Goal: Task Accomplishment & Management: Manage account settings

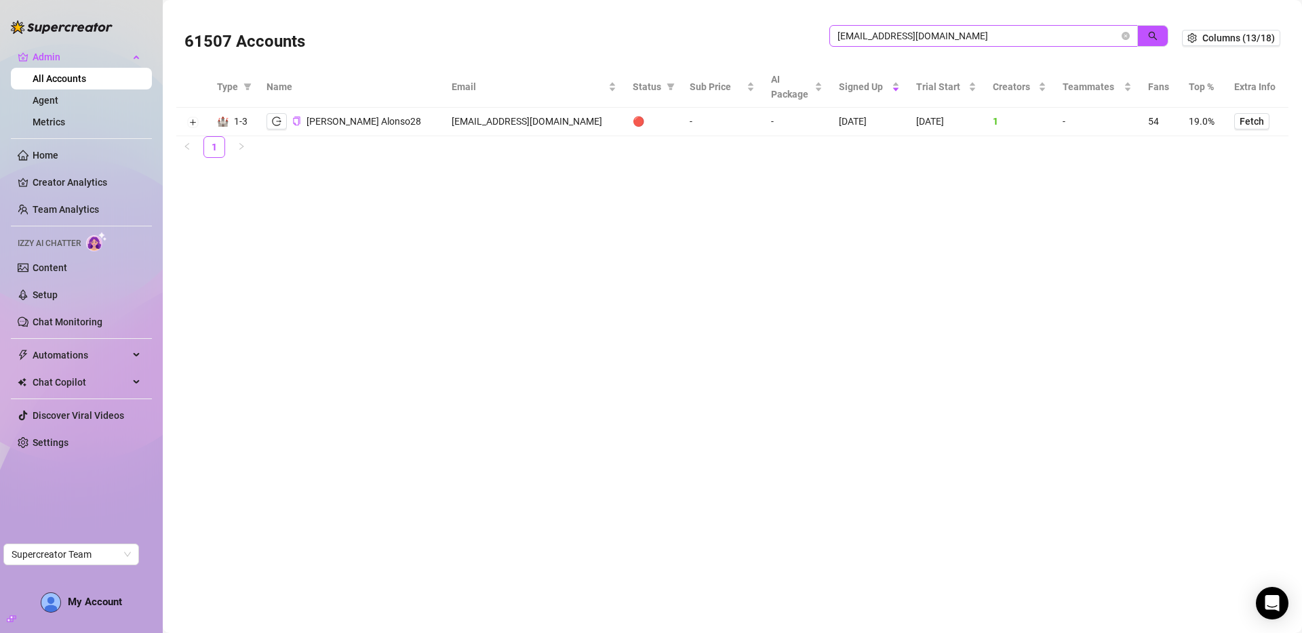
drag, startPoint x: 0, startPoint y: 0, endPoint x: 1030, endPoint y: 37, distance: 1030.2
click at [1030, 37] on input "[EMAIL_ADDRESS][DOMAIN_NAME]" at bounding box center [978, 35] width 281 height 15
click at [1029, 37] on input "[EMAIL_ADDRESS][DOMAIN_NAME]" at bounding box center [978, 35] width 281 height 15
type input "[EMAIL_ADDRESS][DOMAIN_NAME]"
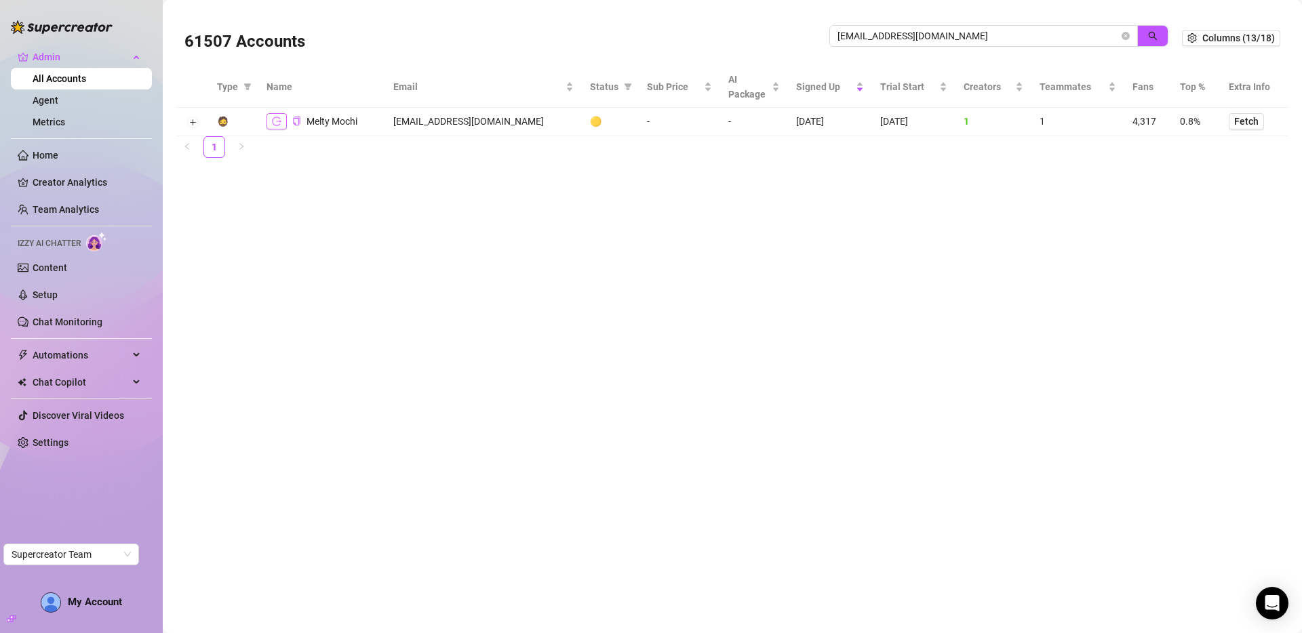
click at [281, 124] on button "button" at bounding box center [277, 121] width 20 height 16
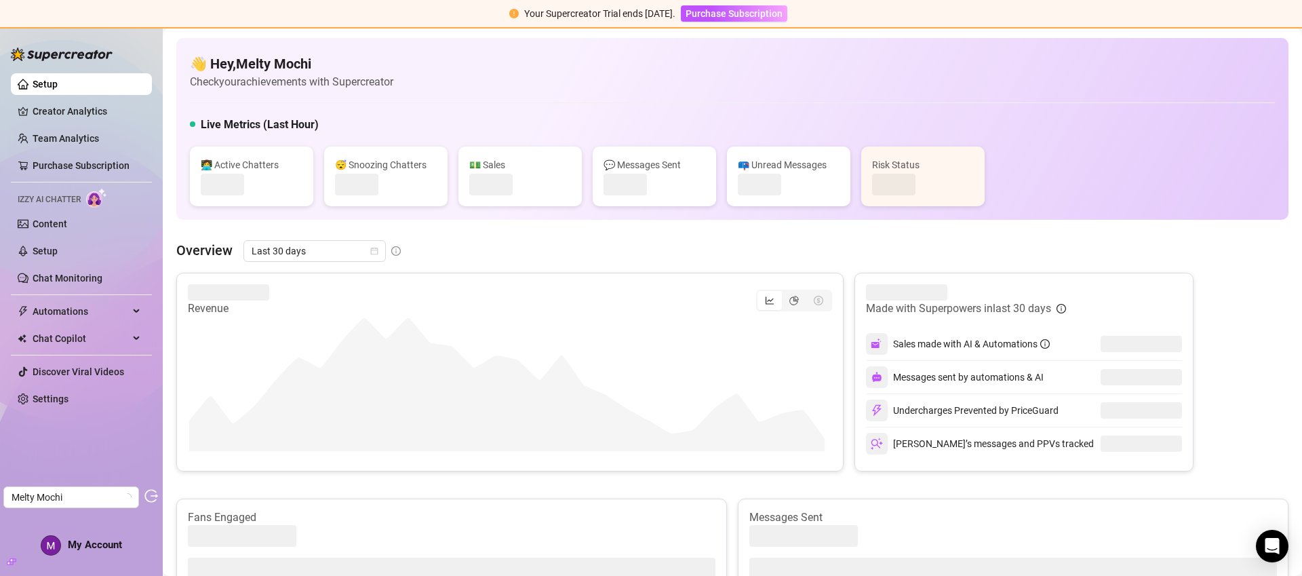
click at [66, 221] on link "Content" at bounding box center [50, 223] width 35 height 11
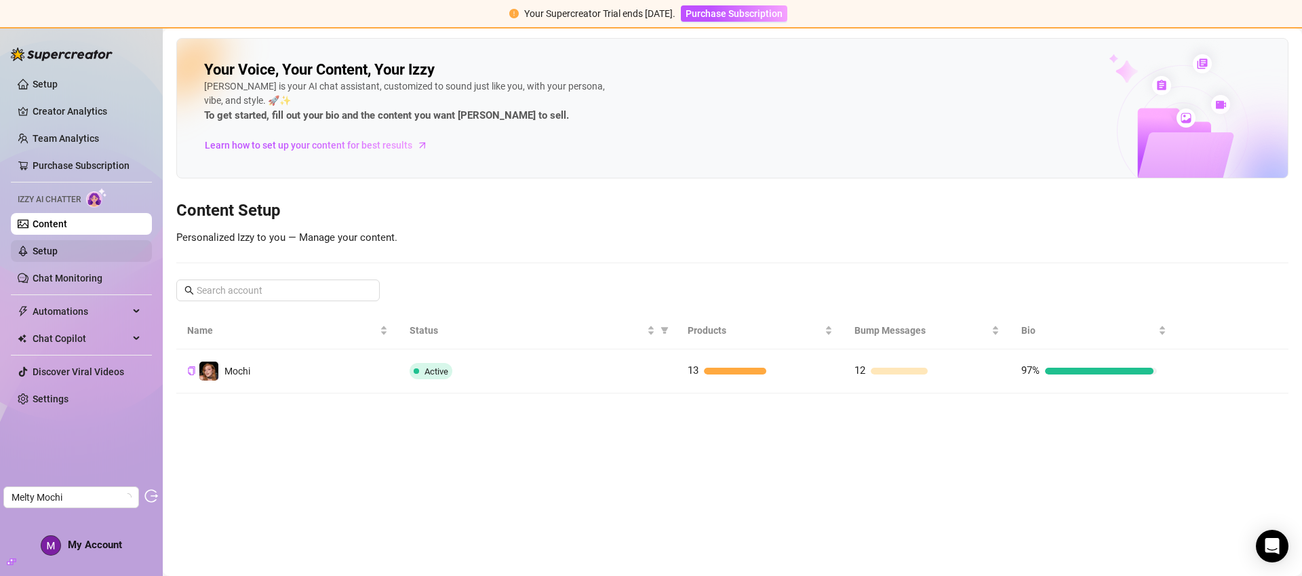
click at [58, 249] on link "Setup" at bounding box center [45, 251] width 25 height 11
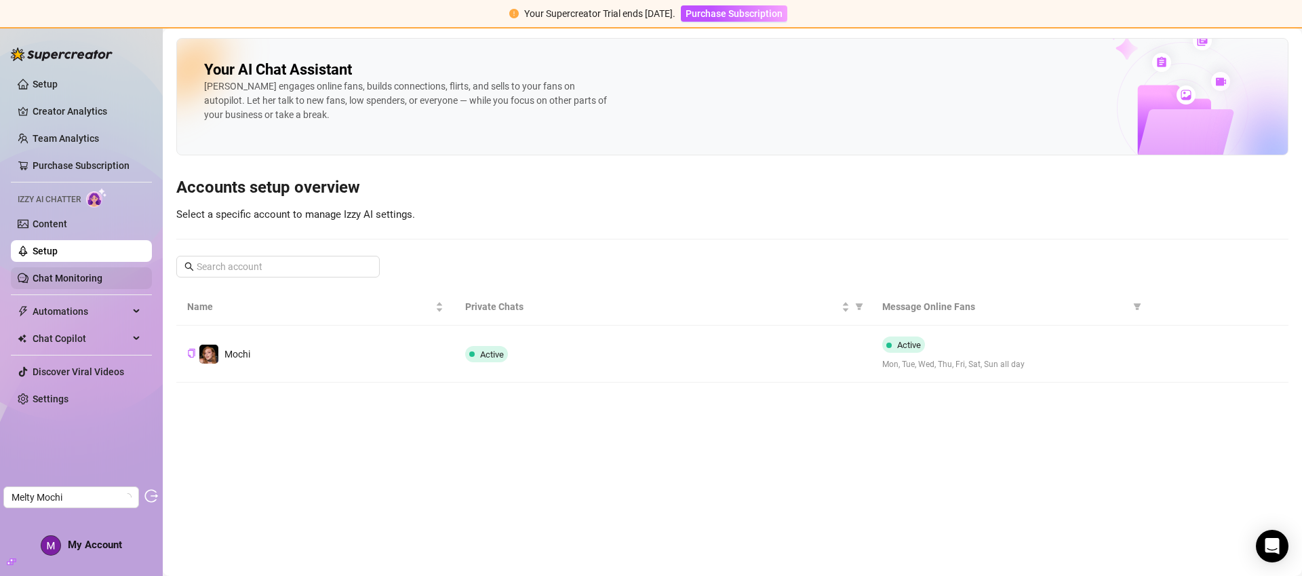
click at [78, 277] on link "Chat Monitoring" at bounding box center [68, 278] width 70 height 11
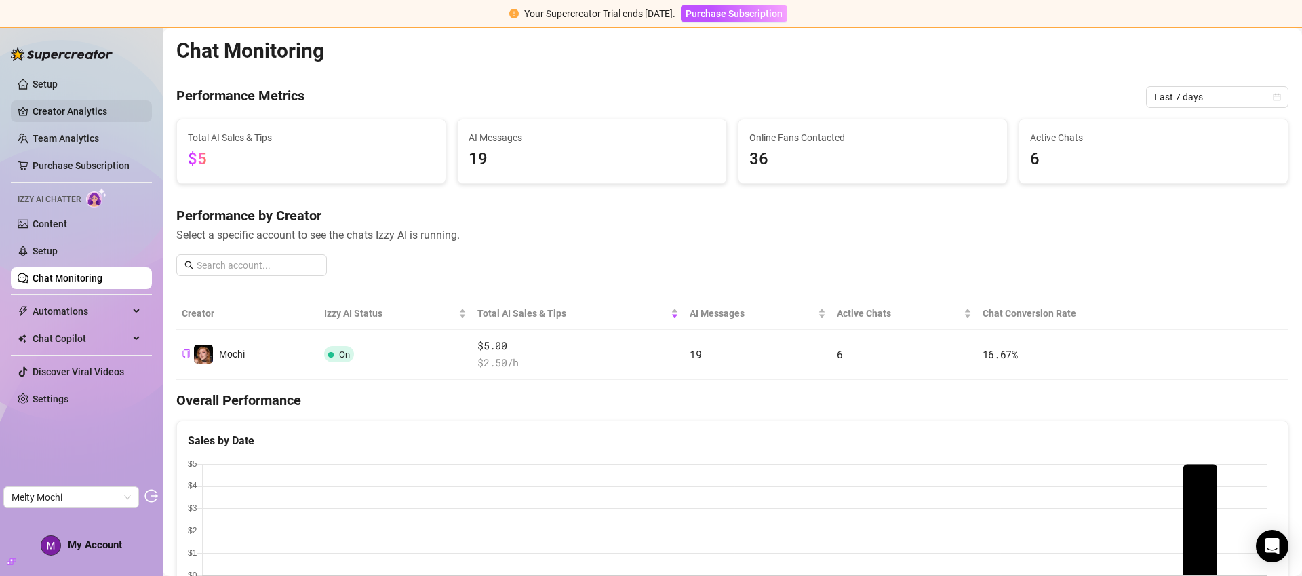
click at [79, 113] on link "Creator Analytics" at bounding box center [87, 111] width 109 height 22
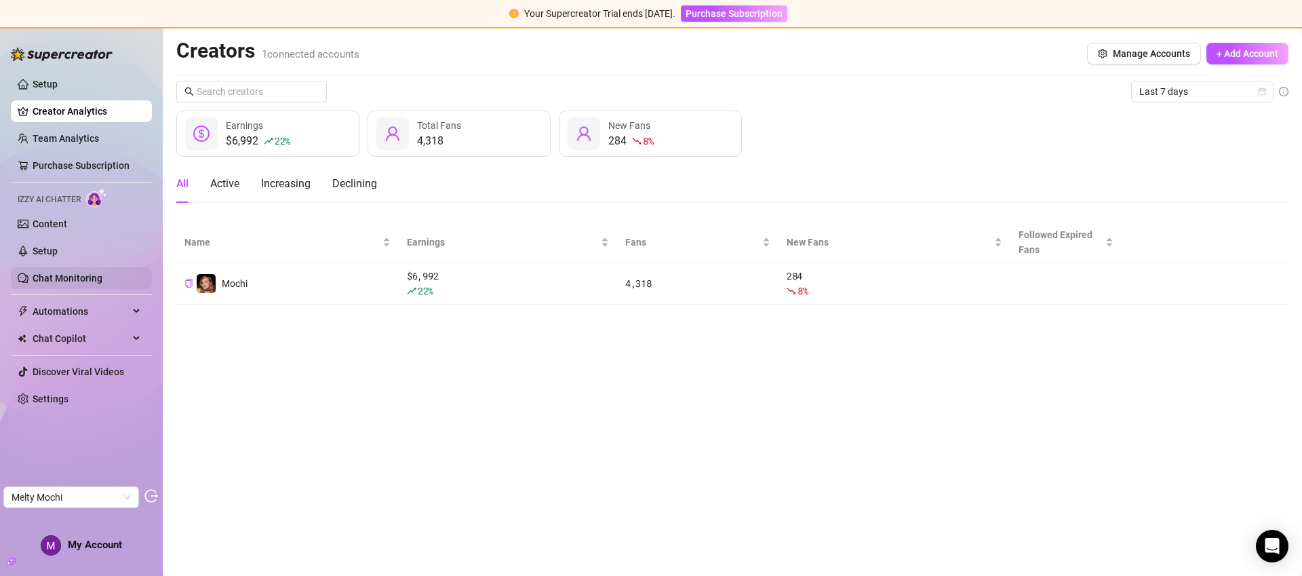
click at [57, 279] on link "Chat Monitoring" at bounding box center [68, 278] width 70 height 11
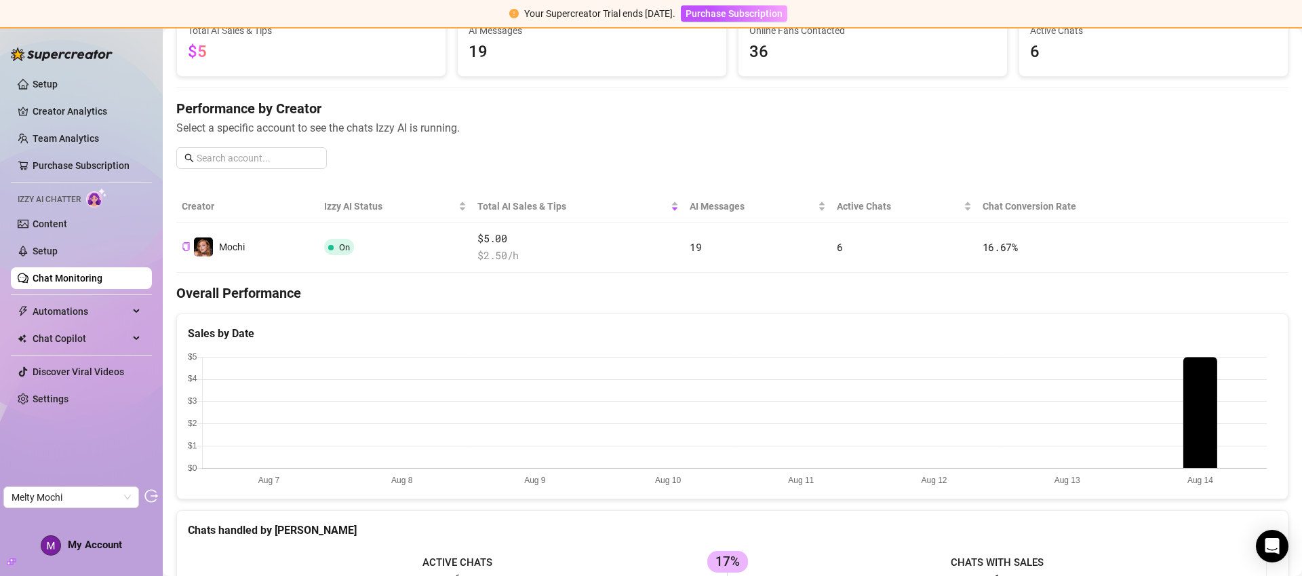
scroll to position [121, 0]
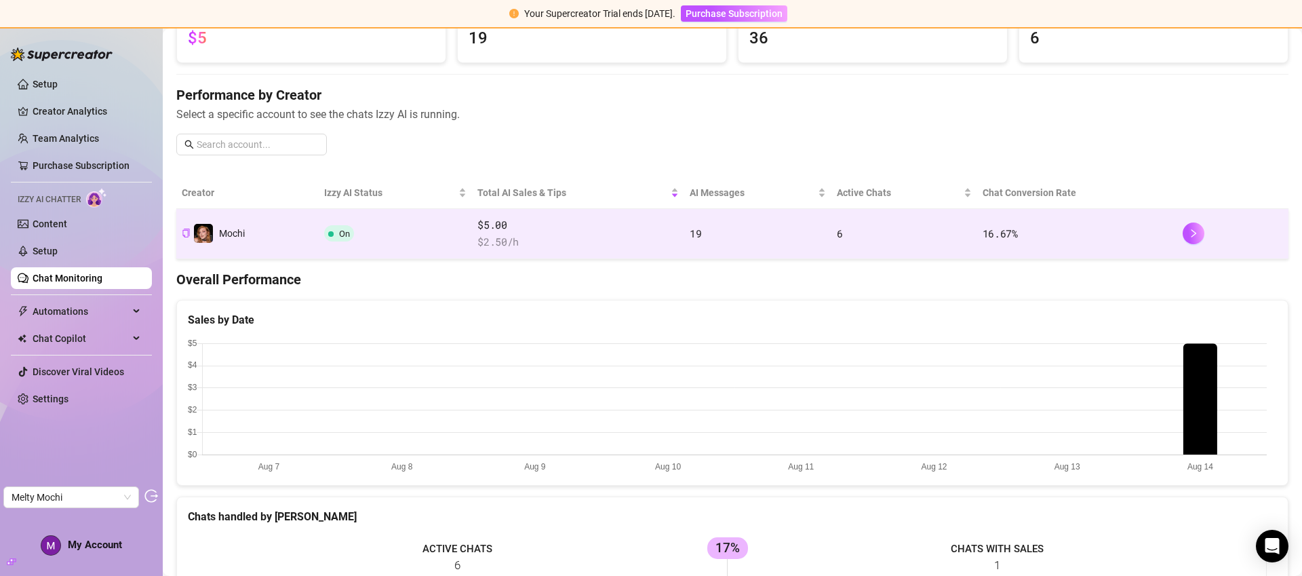
click at [302, 233] on td "Mochi" at bounding box center [247, 234] width 142 height 50
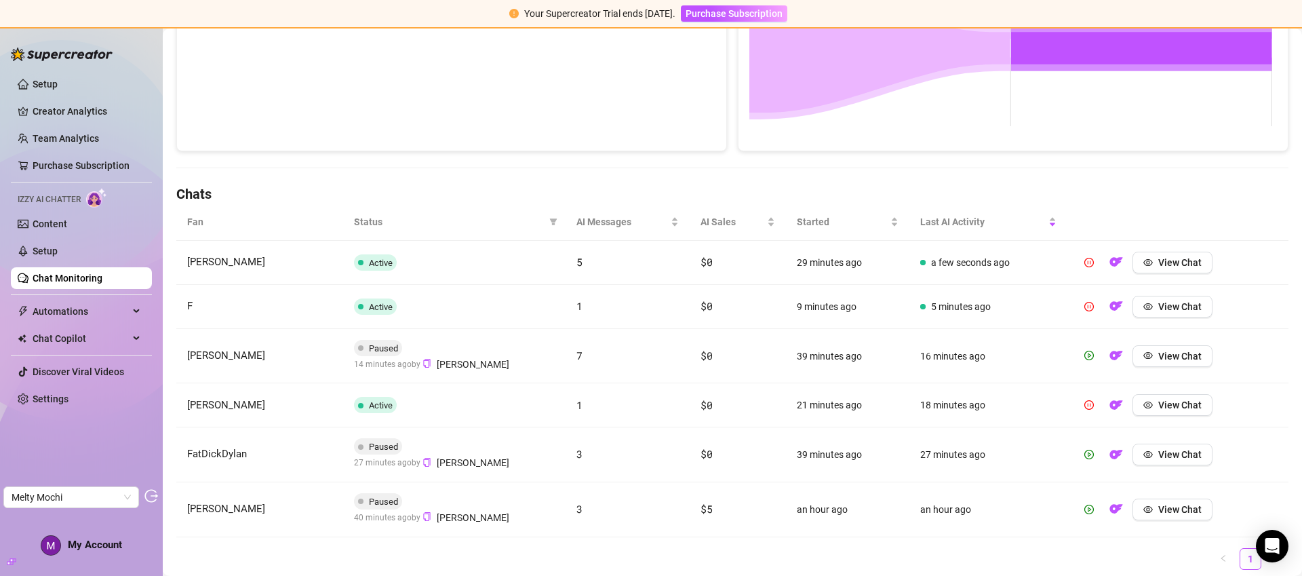
scroll to position [375, 0]
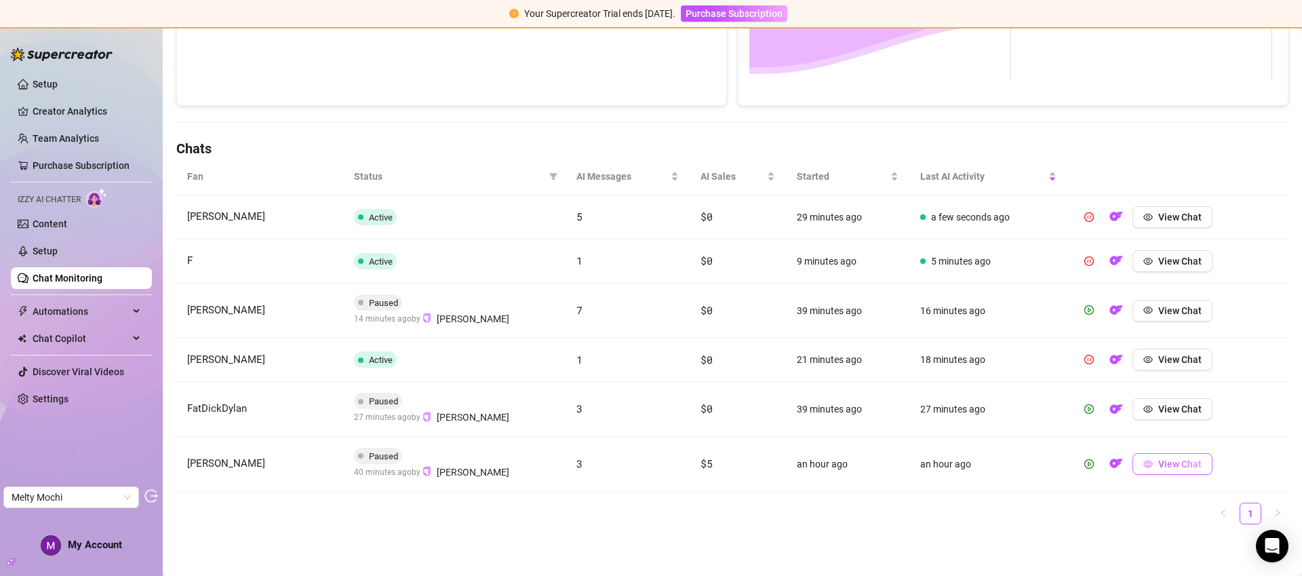
click at [1194, 467] on button "View Chat" at bounding box center [1173, 464] width 80 height 22
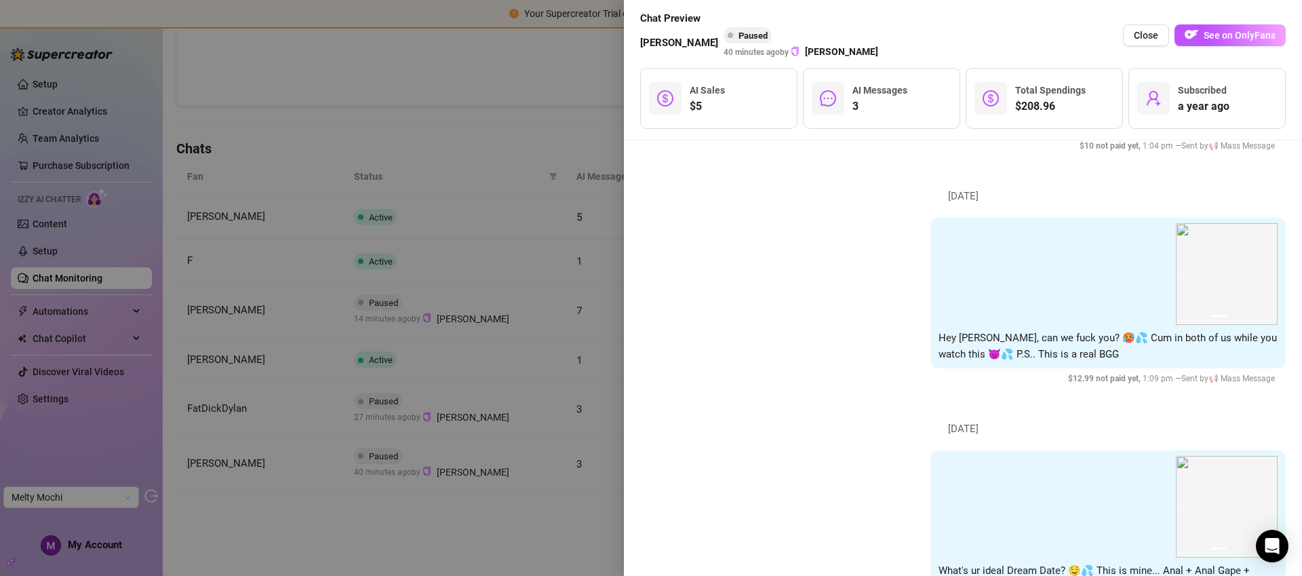
scroll to position [222, 0]
click at [557, 193] on div at bounding box center [651, 288] width 1302 height 576
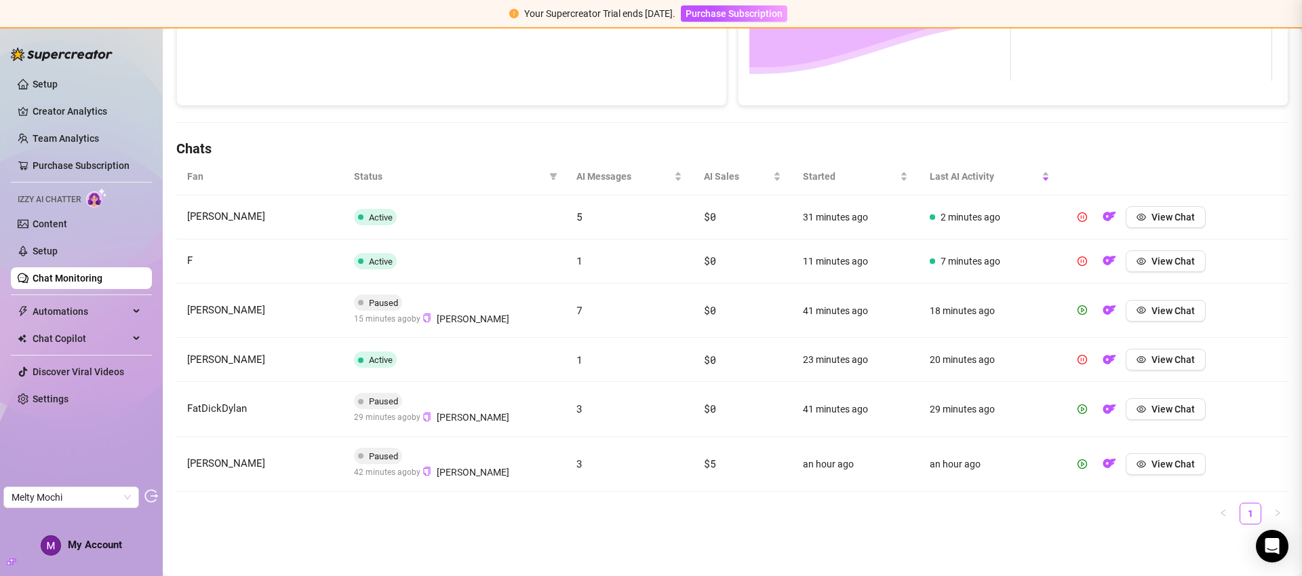
scroll to position [0, 0]
click at [58, 253] on link "Setup" at bounding box center [45, 251] width 25 height 11
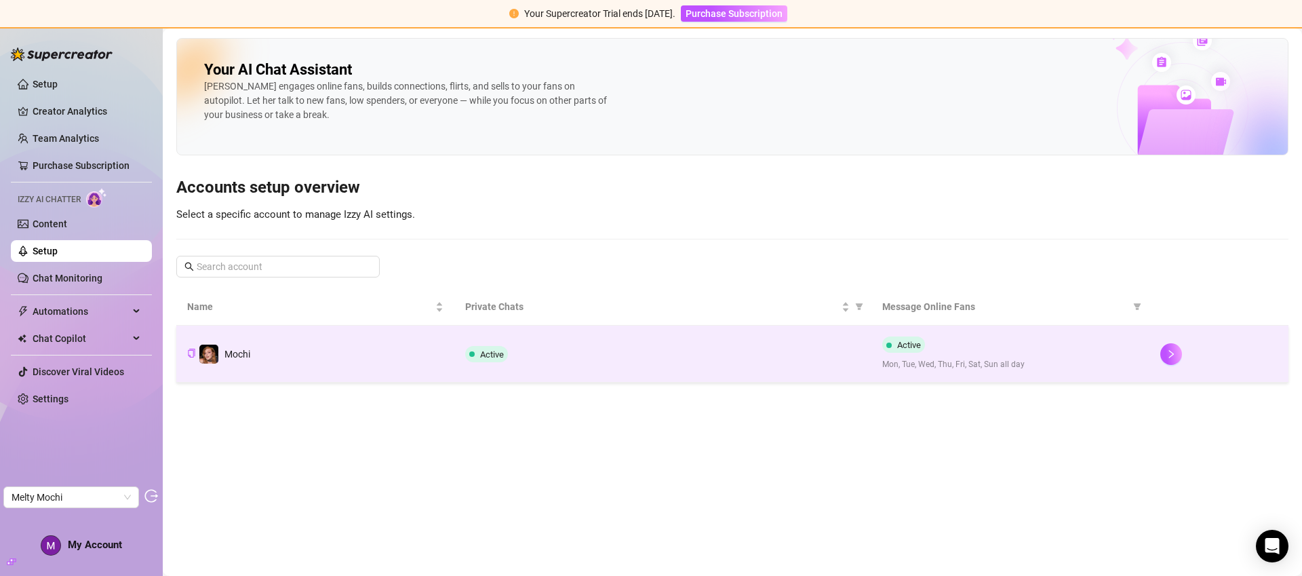
click at [724, 372] on td "Active" at bounding box center [662, 354] width 417 height 57
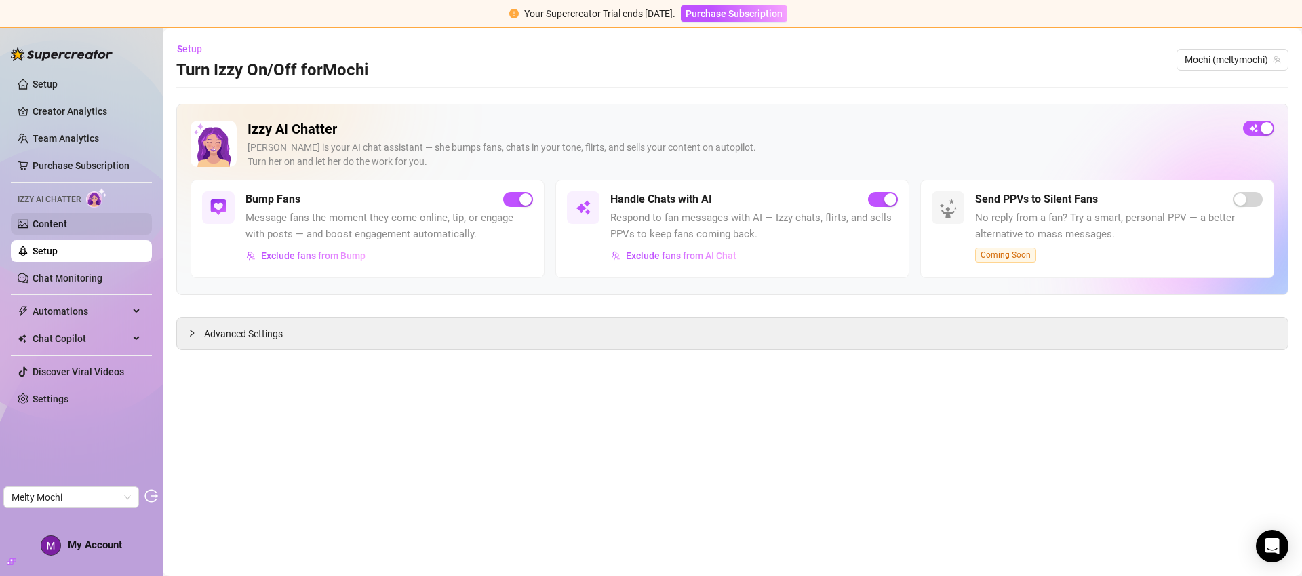
click at [56, 218] on link "Content" at bounding box center [50, 223] width 35 height 11
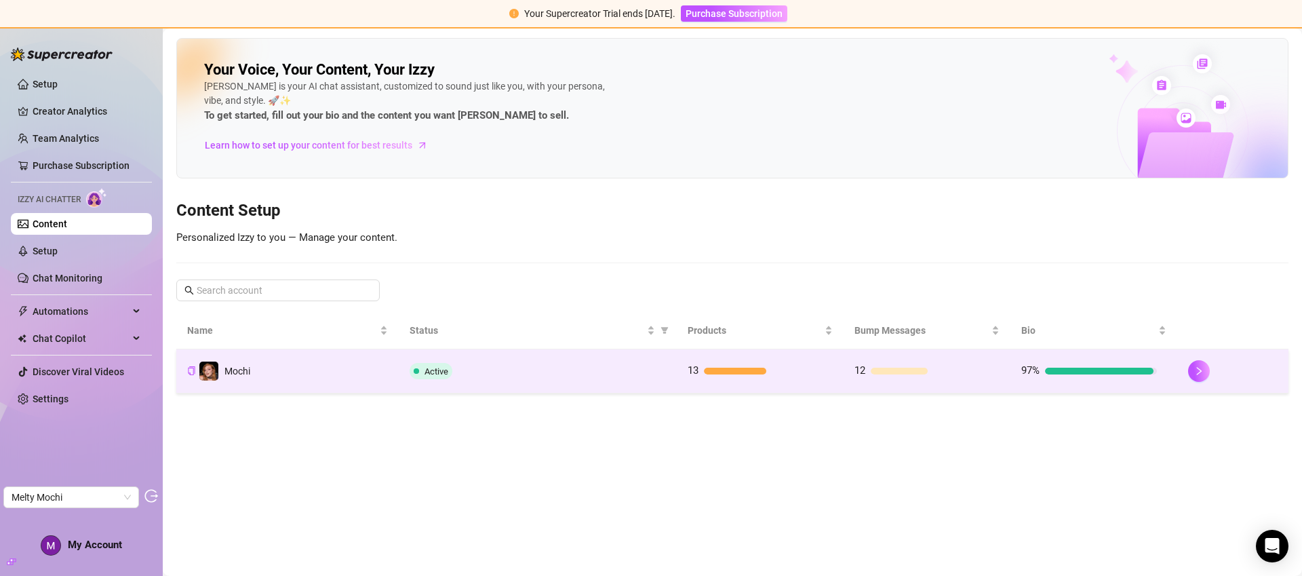
click at [628, 377] on div "Active" at bounding box center [538, 371] width 256 height 16
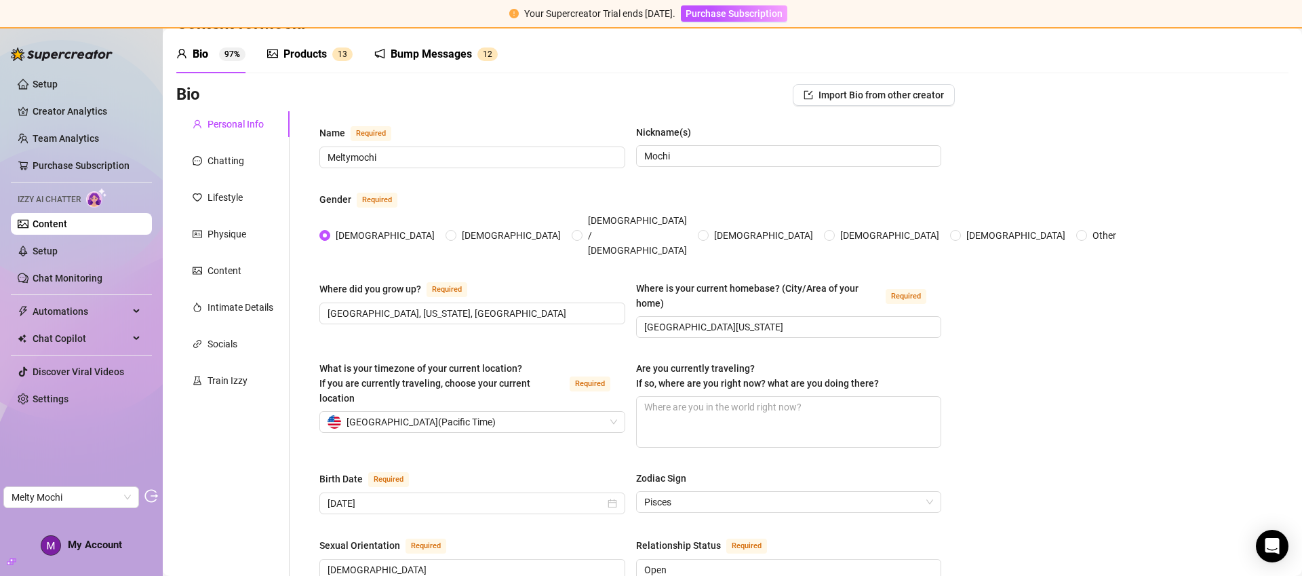
scroll to position [2, 0]
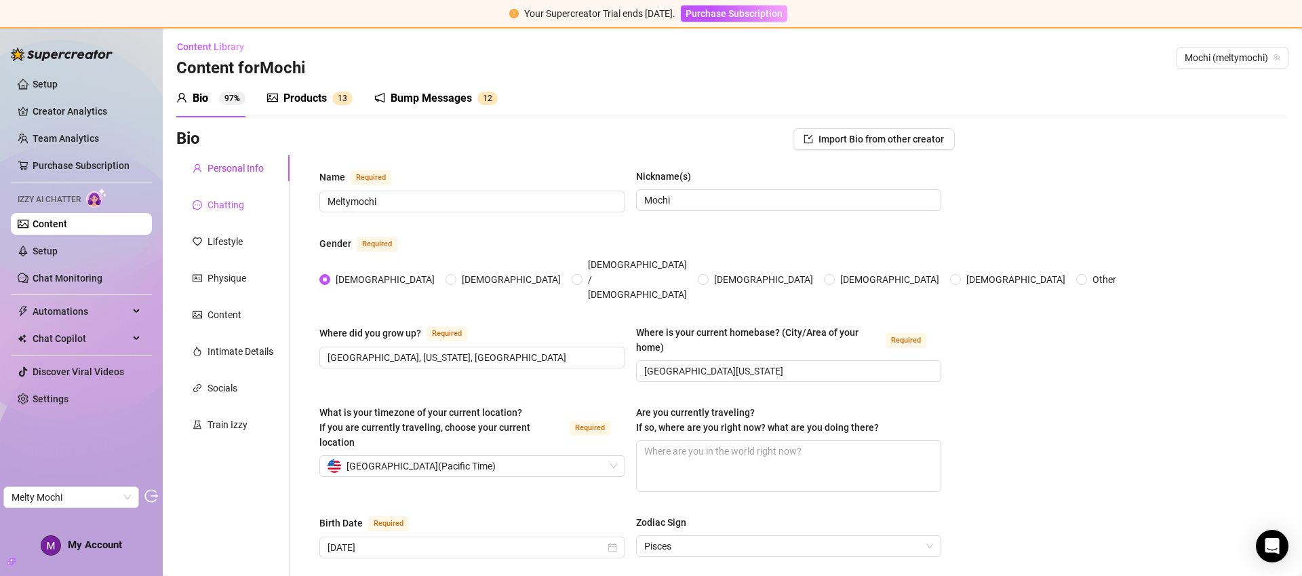
click at [212, 205] on div "Chatting" at bounding box center [226, 204] width 37 height 15
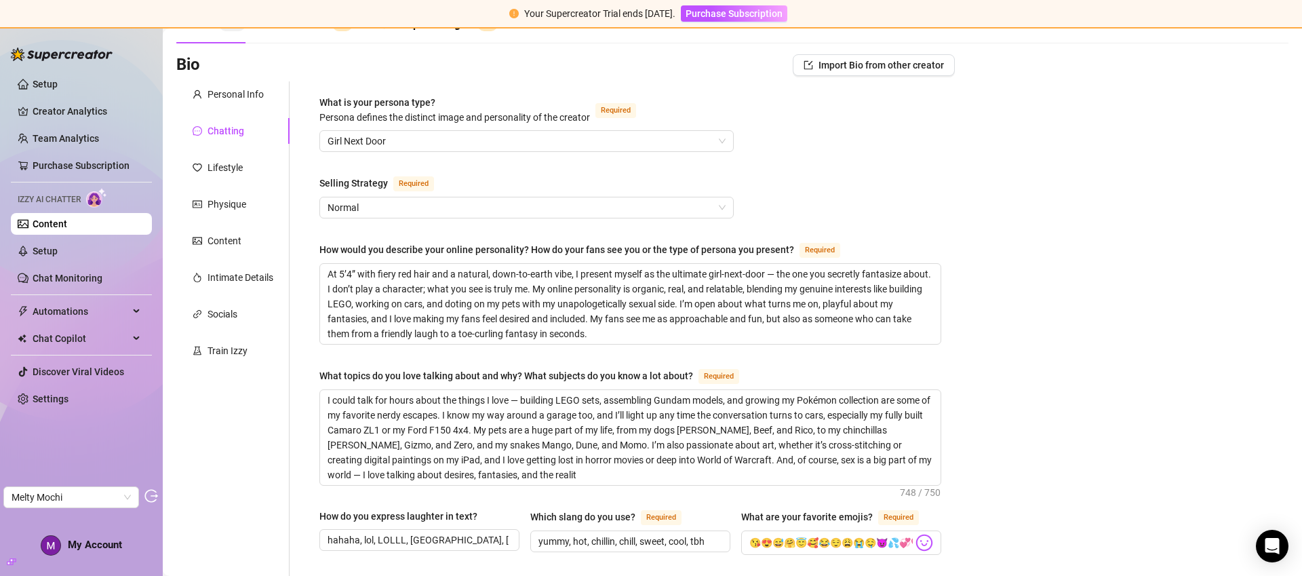
scroll to position [85, 0]
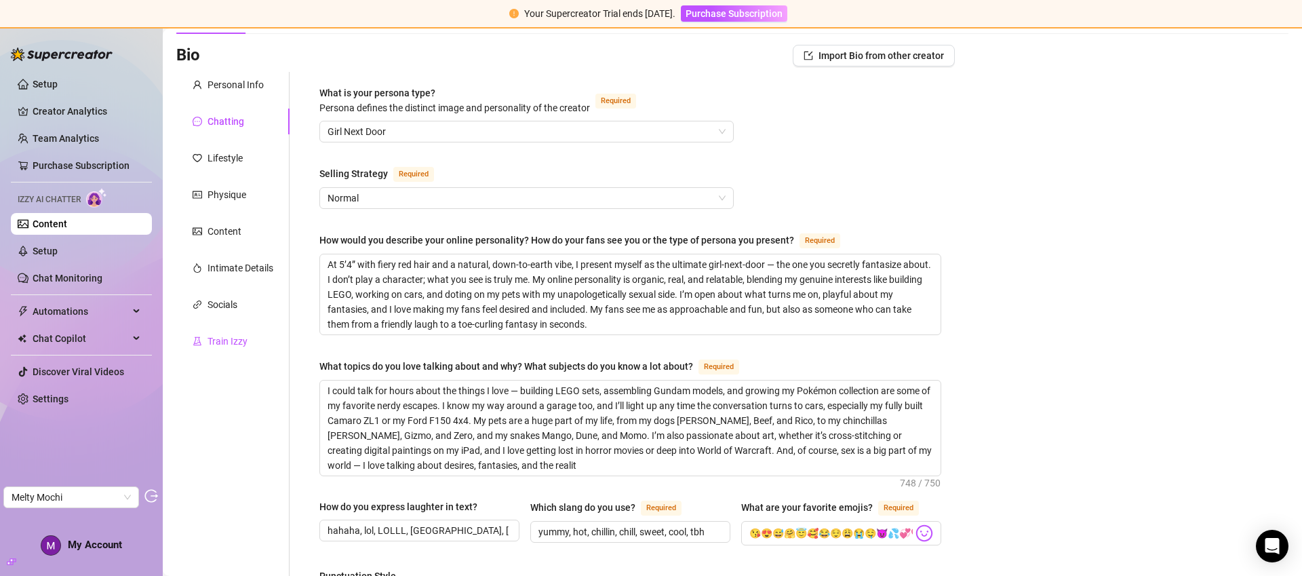
click at [226, 340] on div "Train Izzy" at bounding box center [228, 341] width 40 height 15
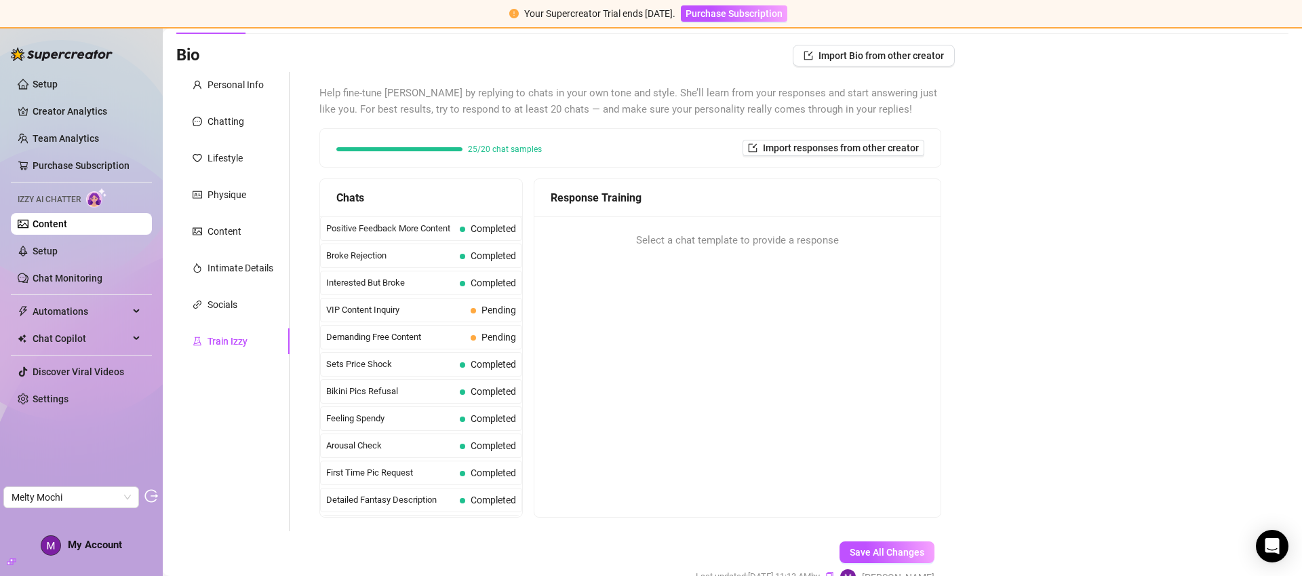
scroll to position [250, 0]
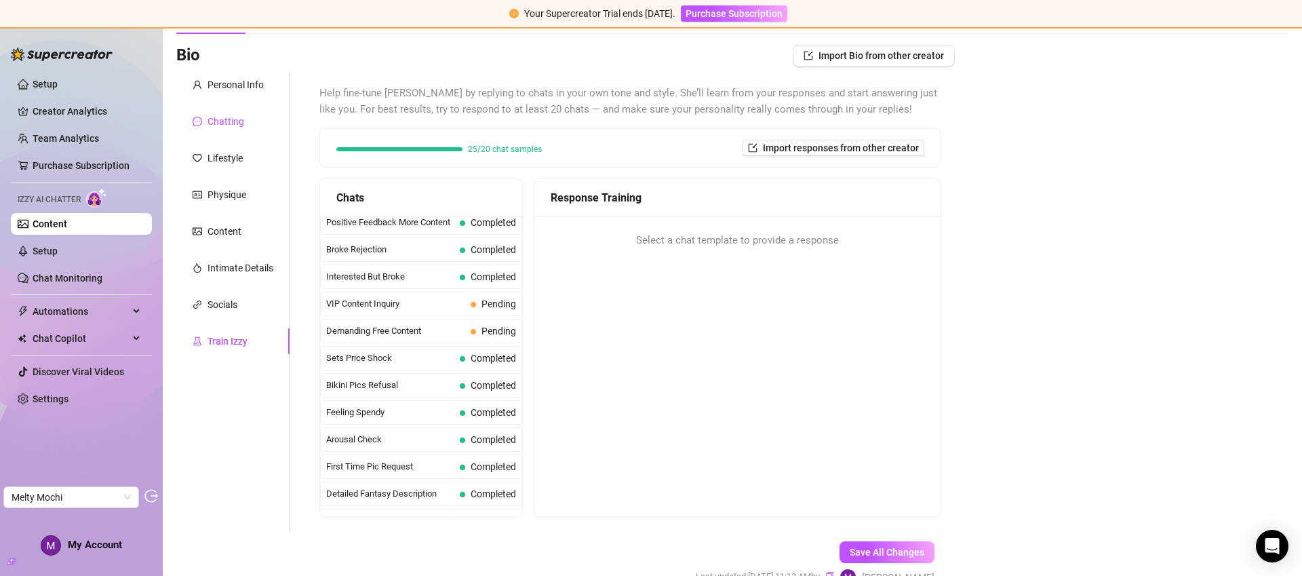
click at [238, 126] on div "Chatting" at bounding box center [226, 121] width 37 height 15
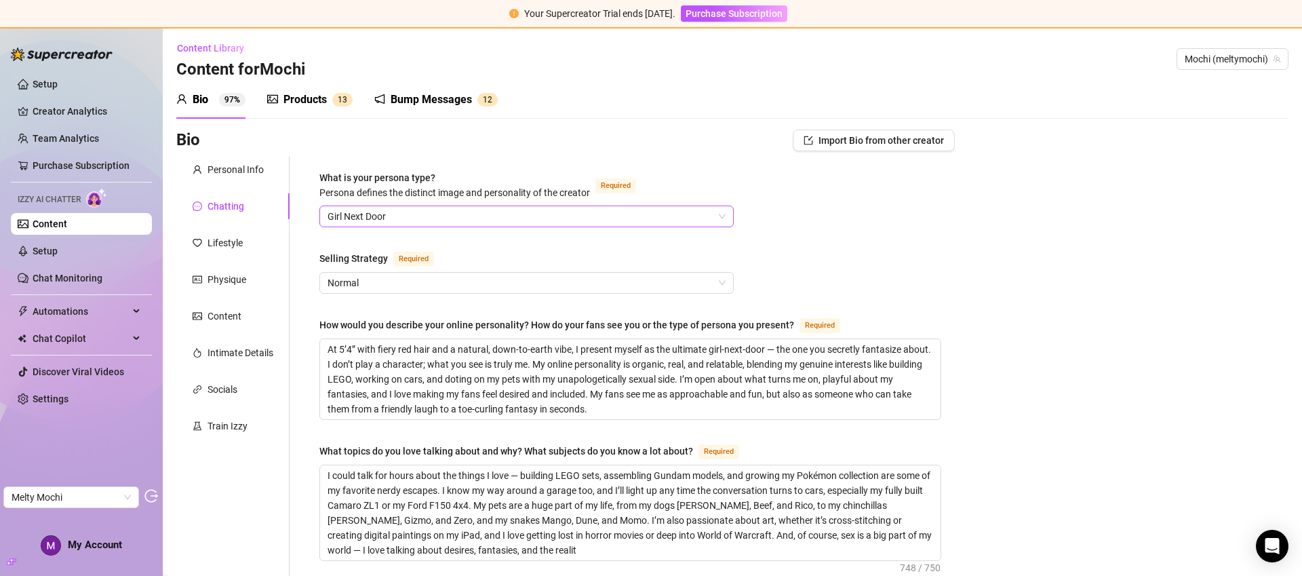
scroll to position [0, 0]
click at [58, 248] on link "Setup" at bounding box center [45, 251] width 25 height 11
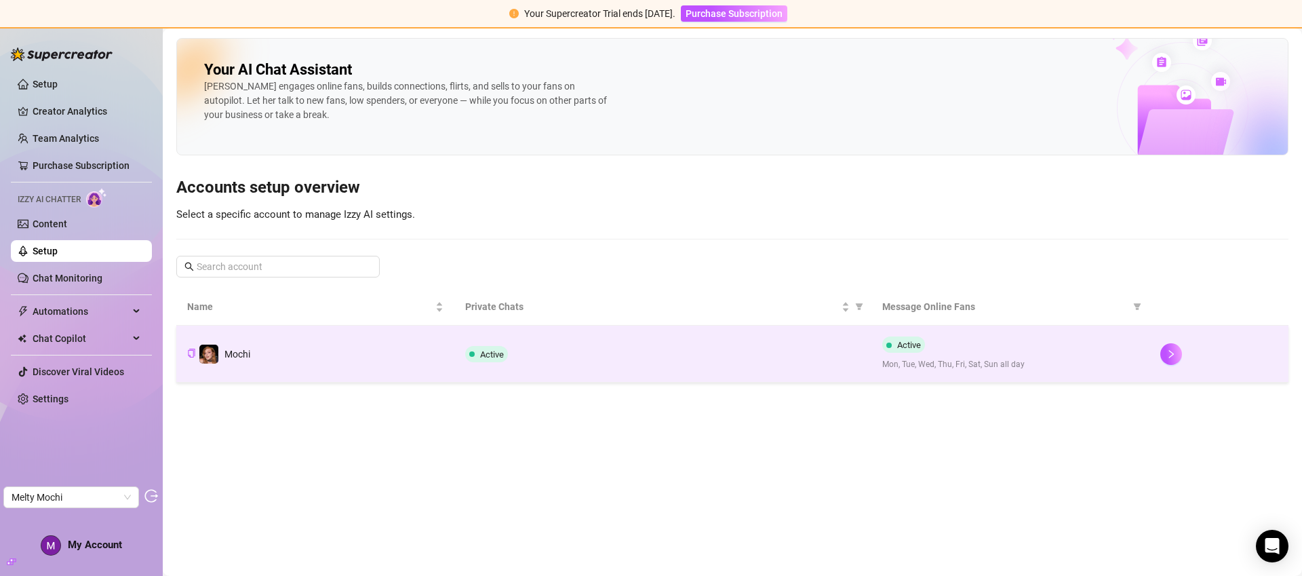
click at [631, 354] on div "Active" at bounding box center [662, 354] width 395 height 16
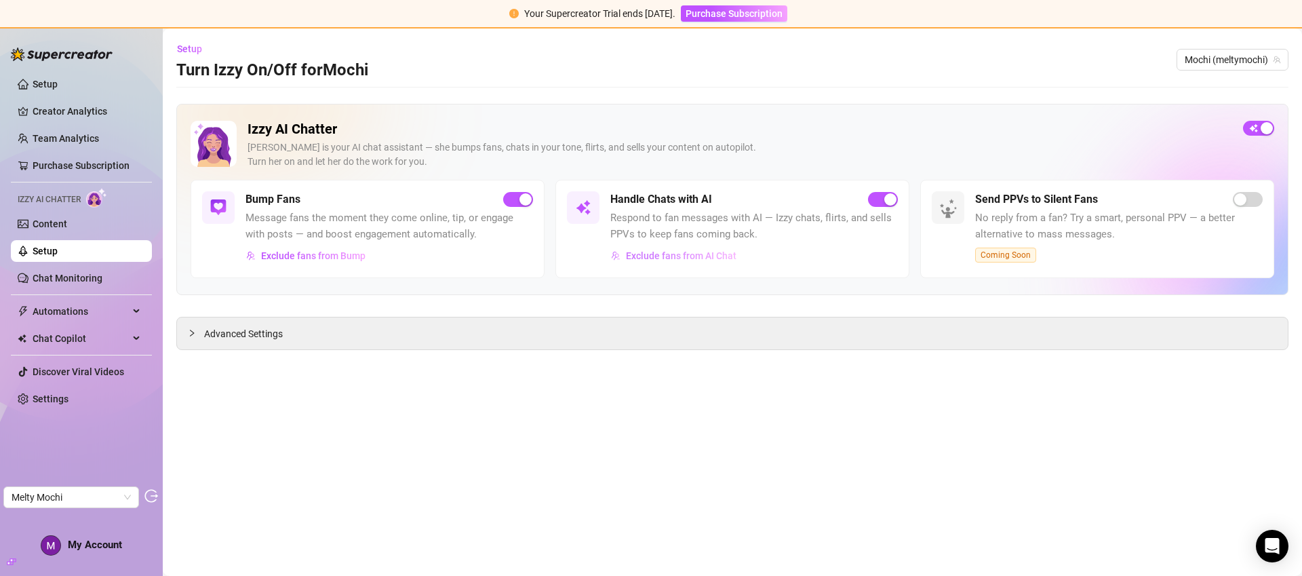
click at [674, 254] on span "Exclude fans from AI Chat" at bounding box center [681, 255] width 111 height 11
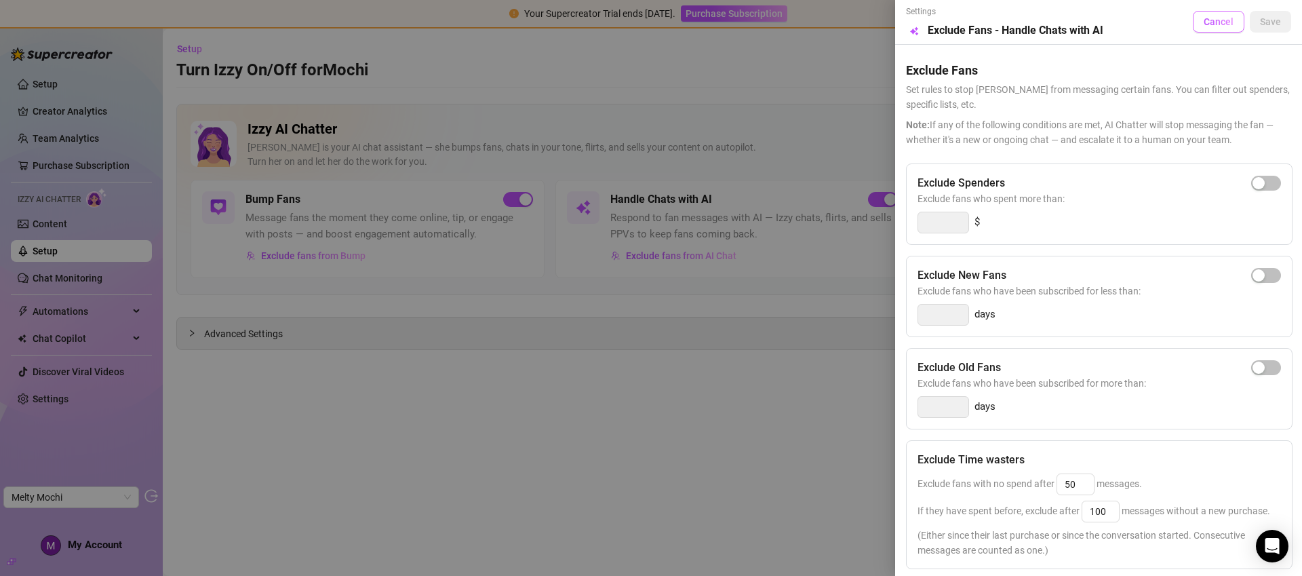
click at [1204, 23] on span "Cancel" at bounding box center [1219, 21] width 30 height 11
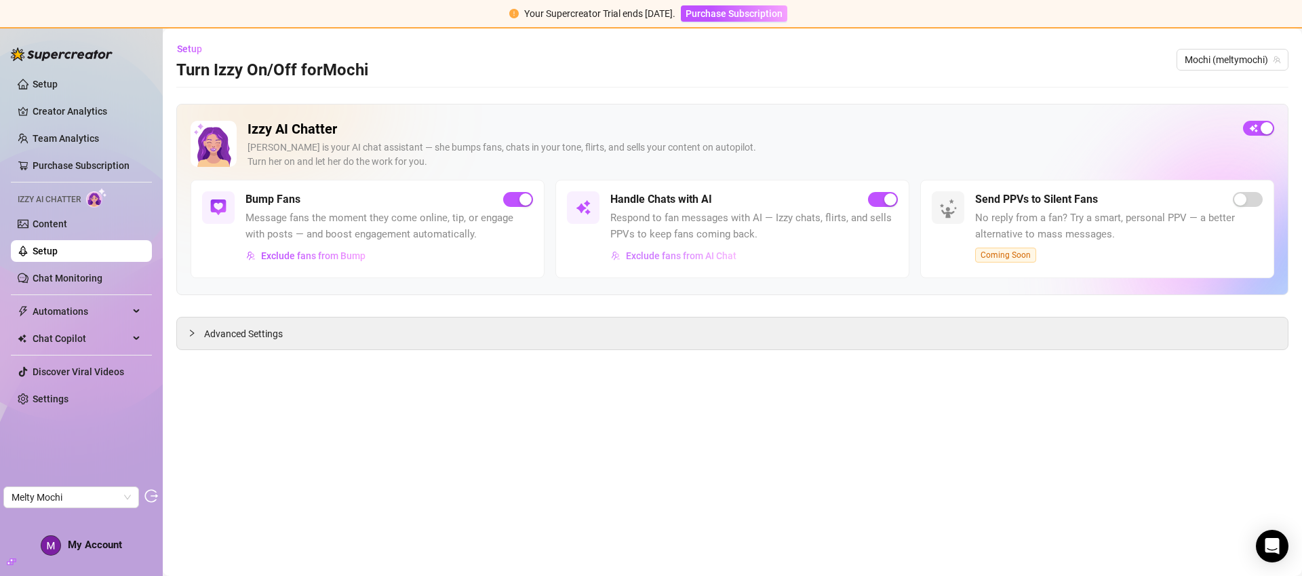
click at [677, 257] on span "Exclude fans from AI Chat" at bounding box center [681, 255] width 111 height 11
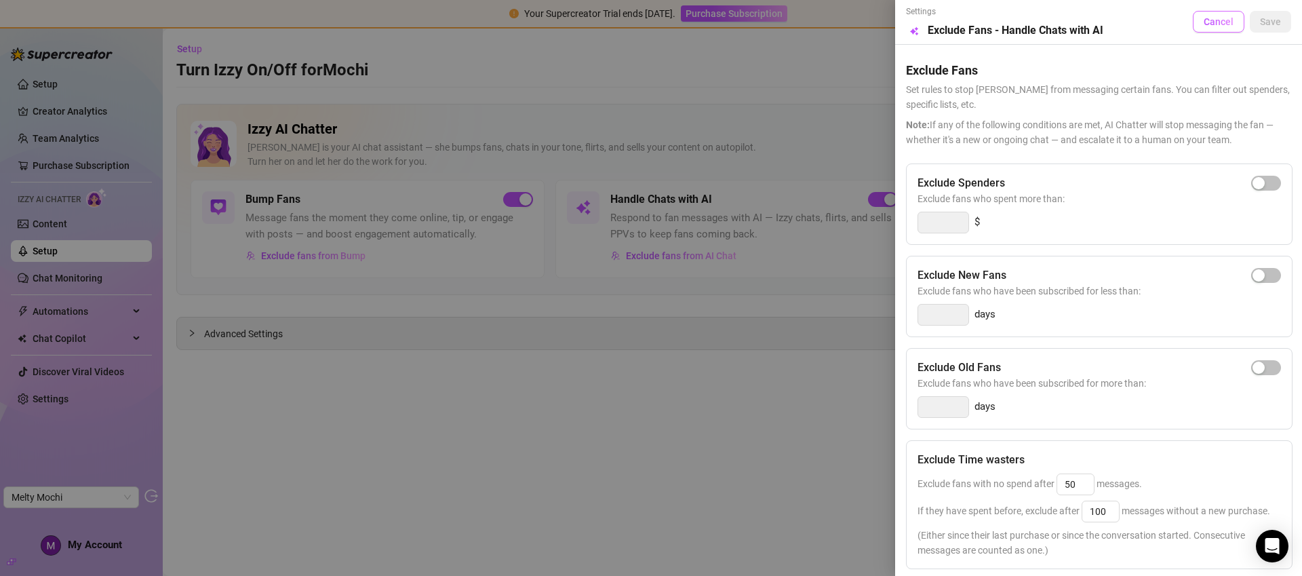
drag, startPoint x: 1220, startPoint y: 19, endPoint x: 737, endPoint y: 145, distance: 499.1
click at [1219, 20] on span "Cancel" at bounding box center [1219, 21] width 30 height 11
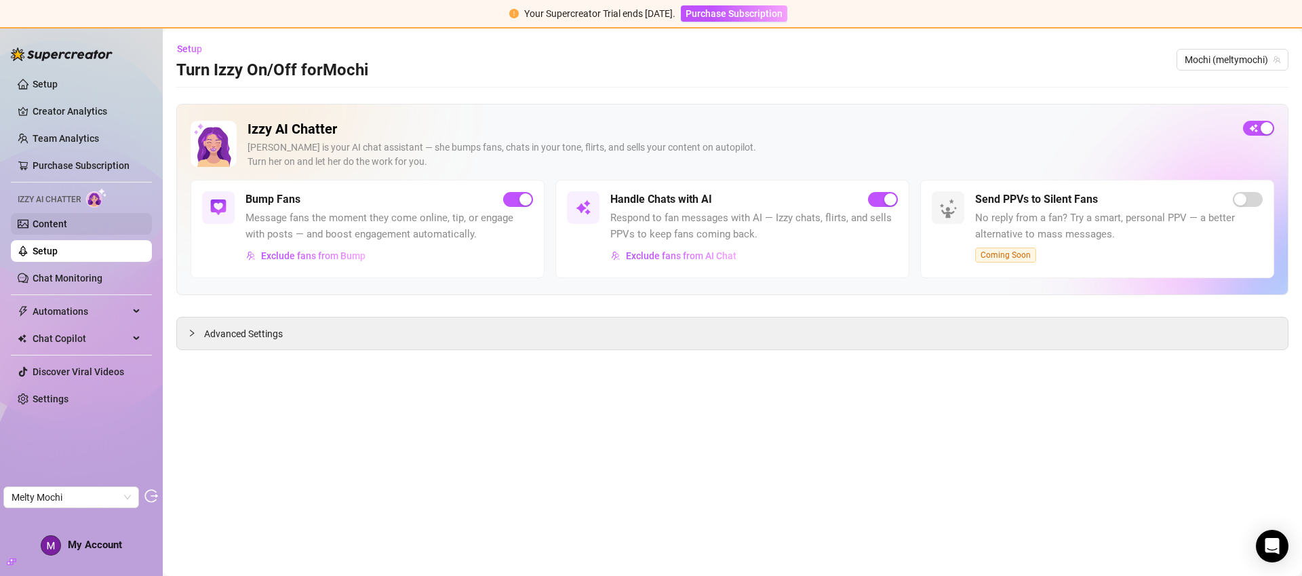
click at [67, 229] on link "Content" at bounding box center [50, 223] width 35 height 11
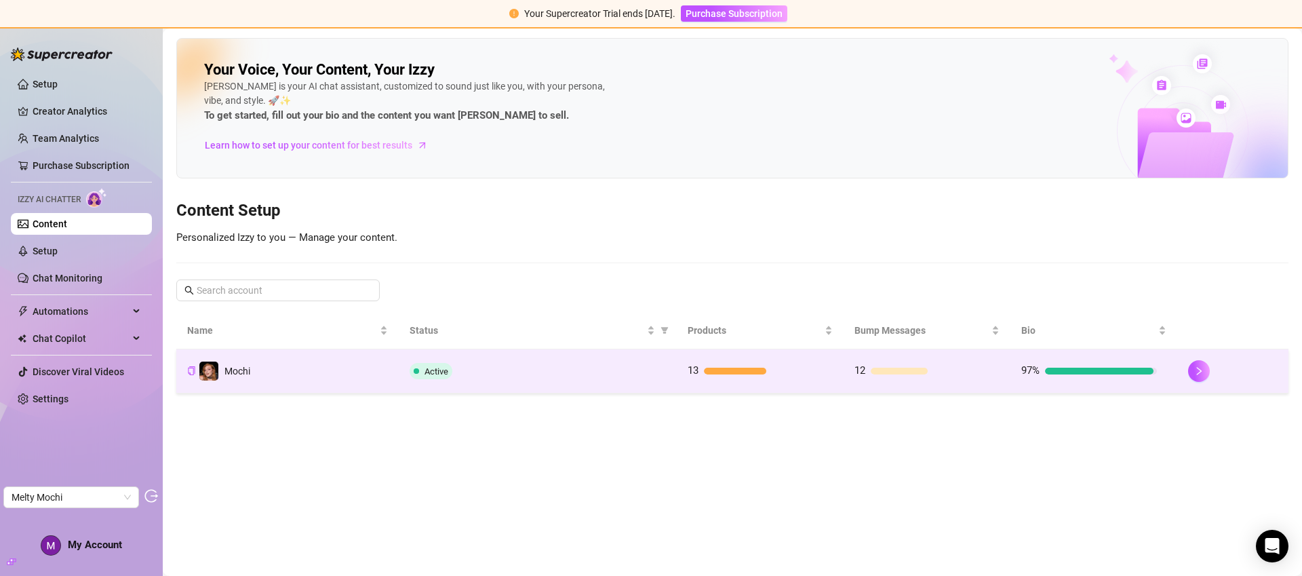
click at [598, 384] on td "Active" at bounding box center [538, 371] width 278 height 44
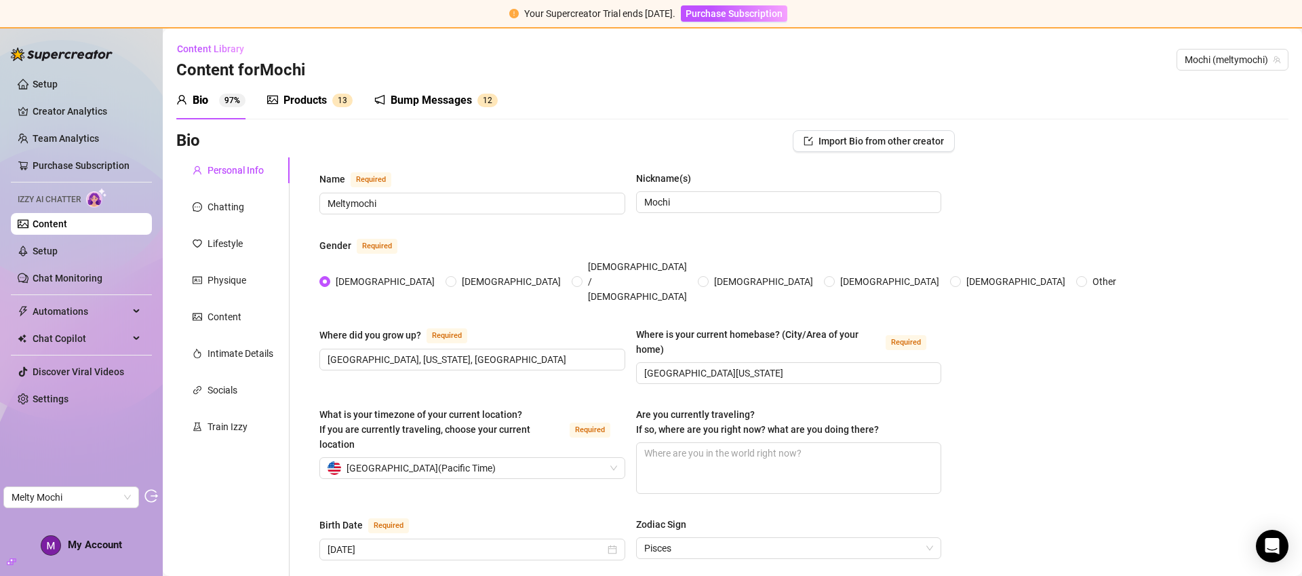
click at [307, 98] on div "Products" at bounding box center [305, 100] width 43 height 16
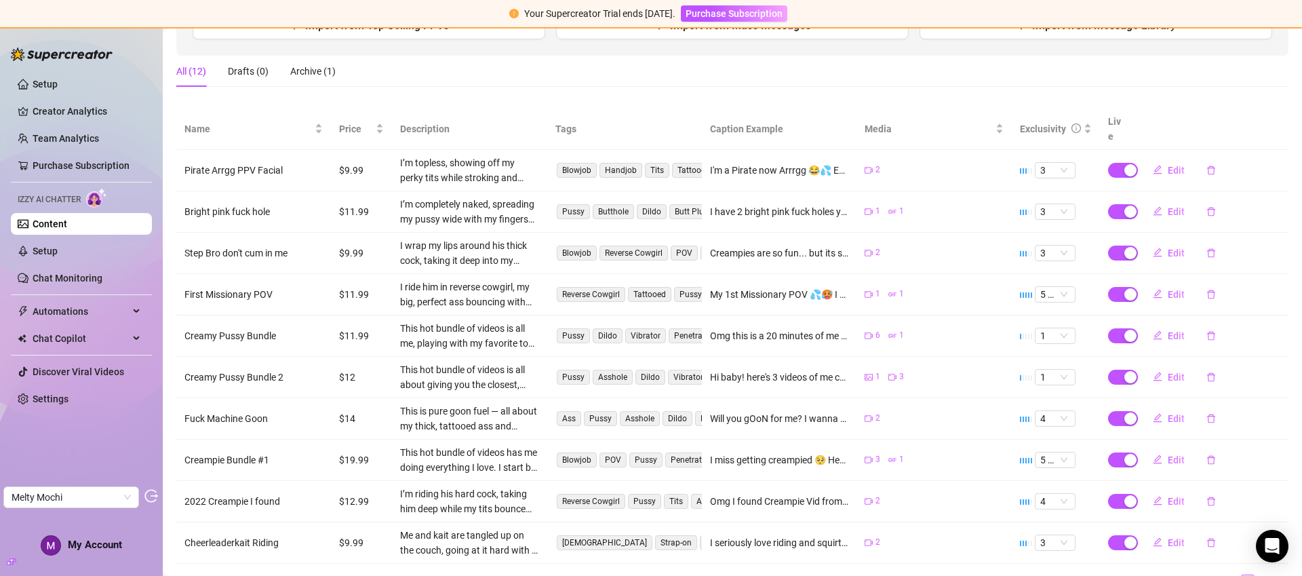
scroll to position [251, 0]
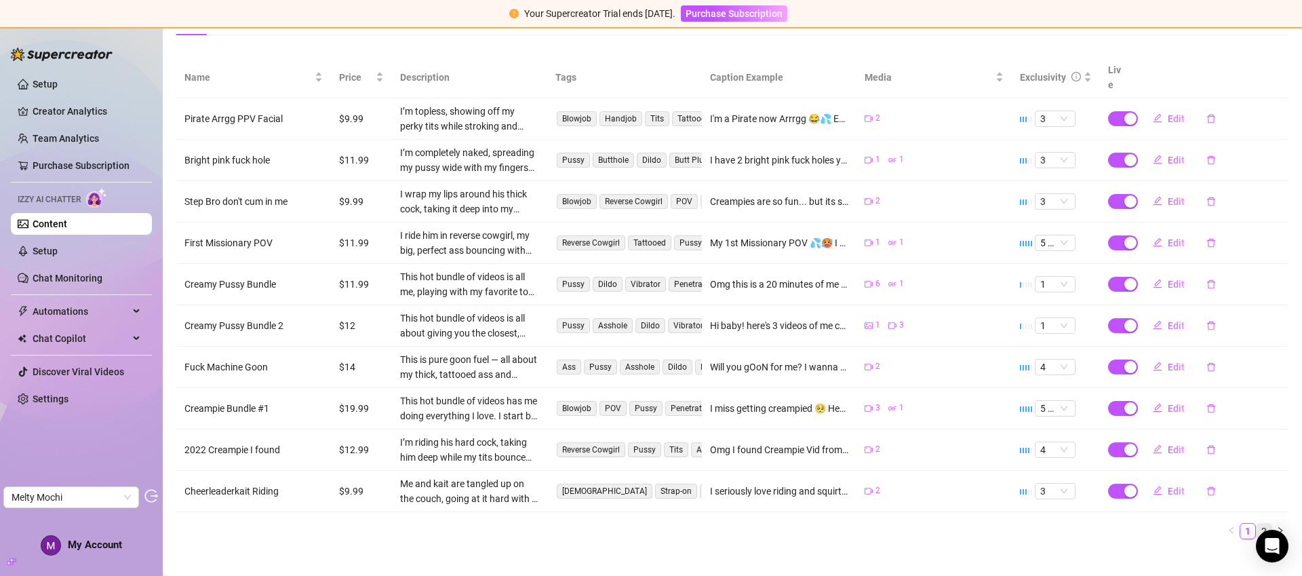
click at [1257, 524] on link "2" at bounding box center [1264, 531] width 15 height 15
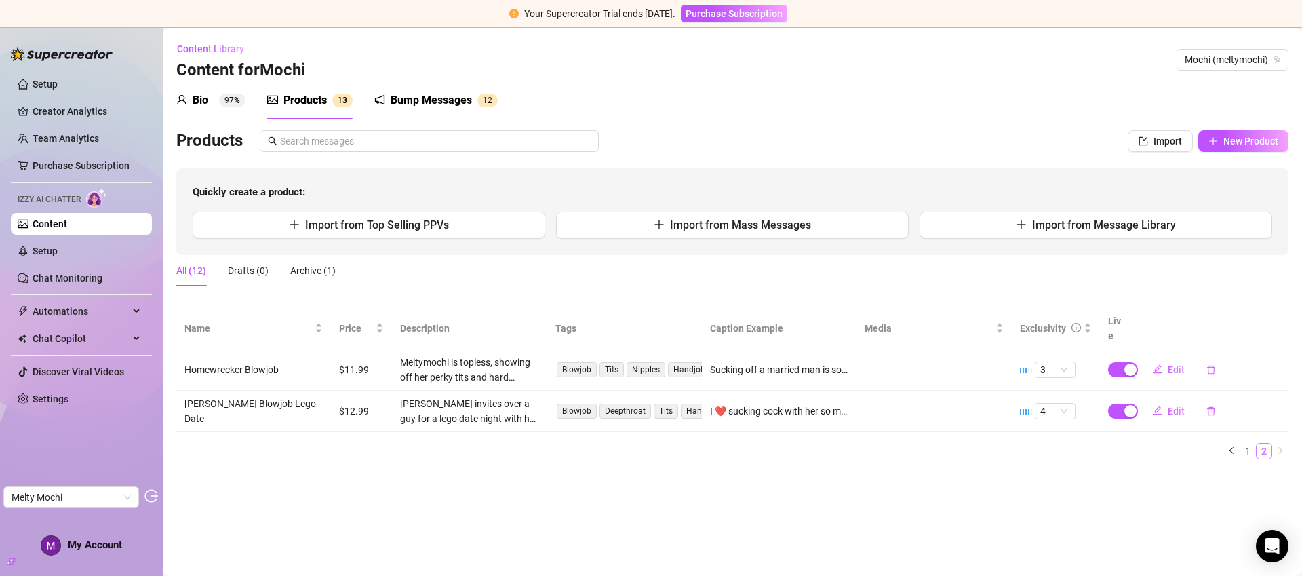
scroll to position [0, 0]
click at [1249, 444] on link "1" at bounding box center [1248, 451] width 15 height 15
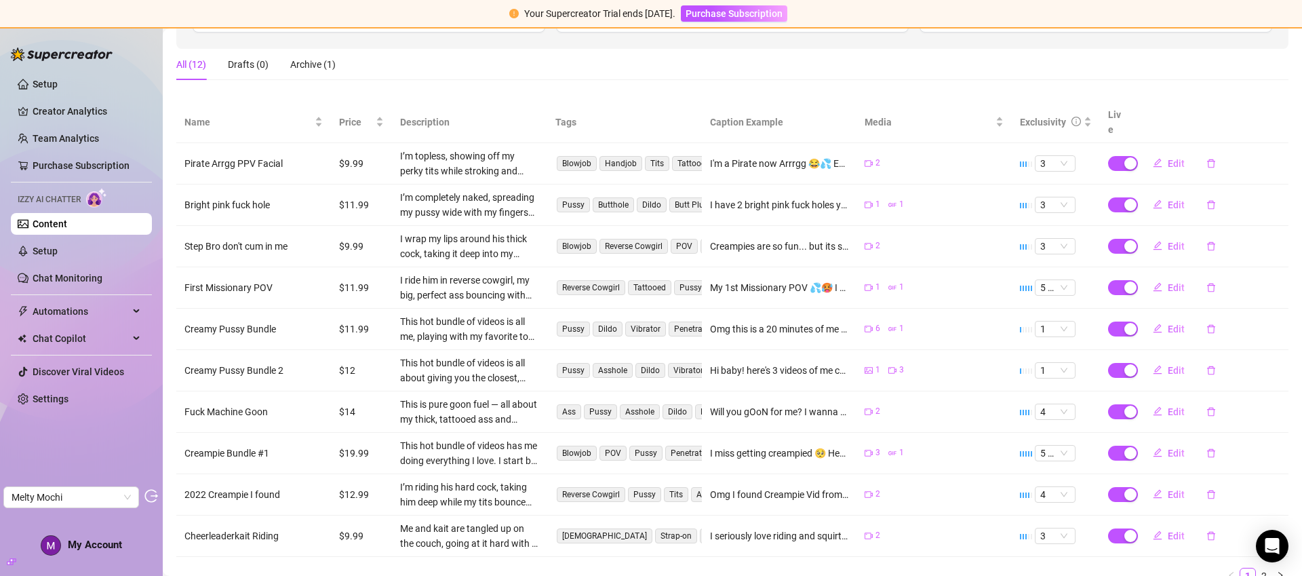
scroll to position [112, 0]
